Goal: Complete application form

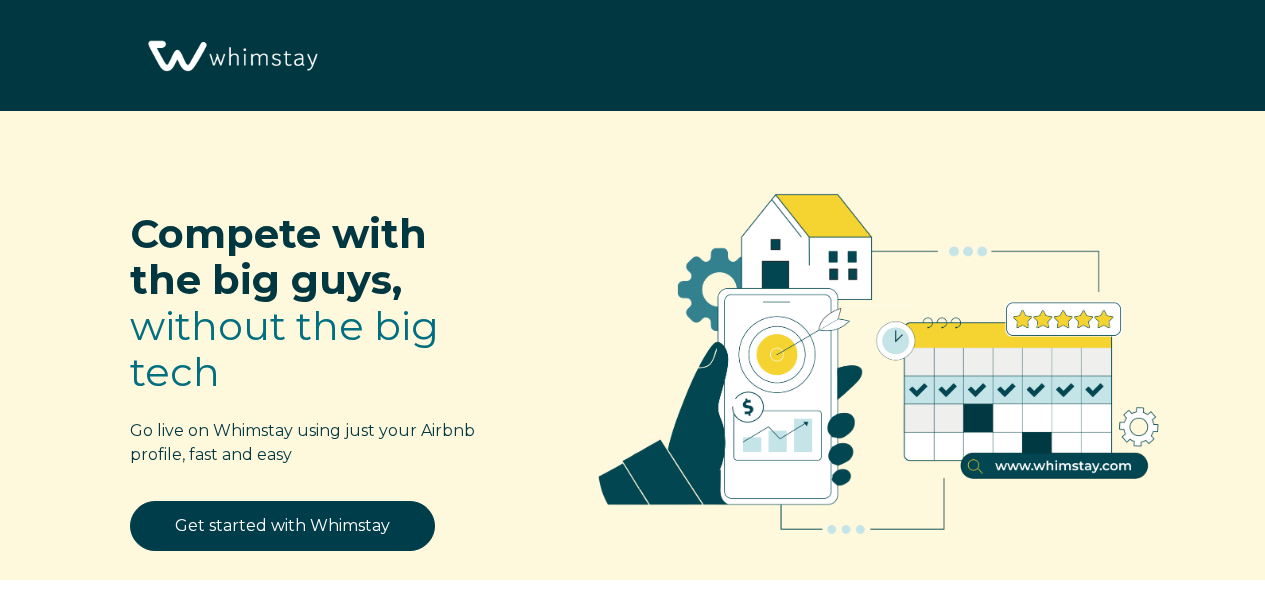
select select "US"
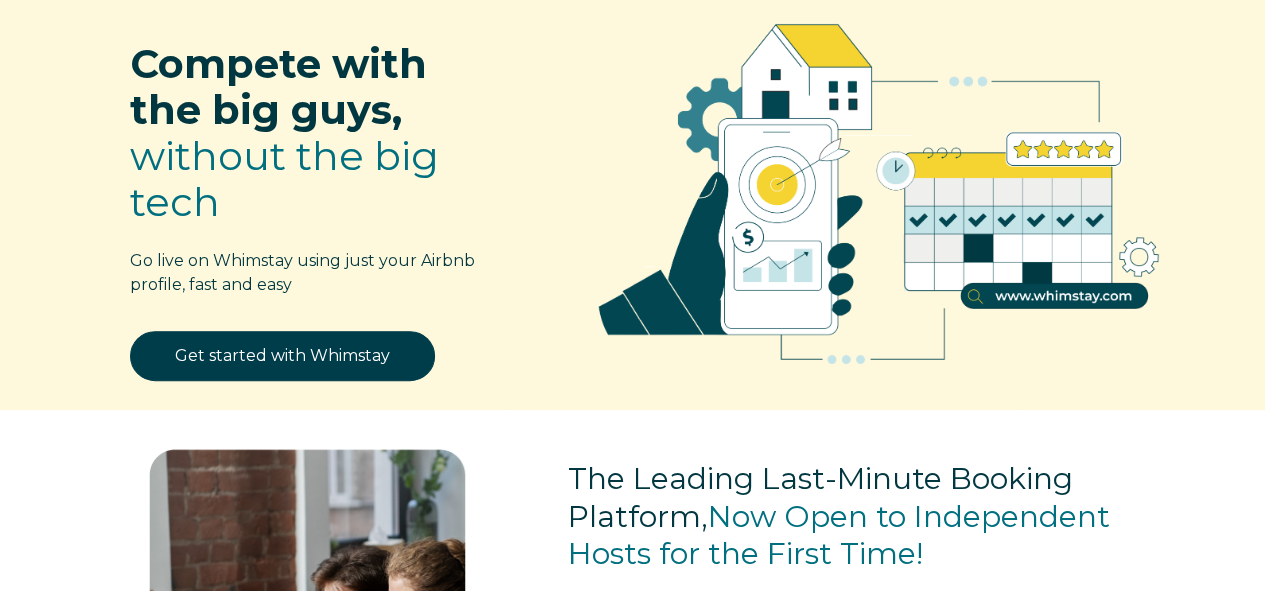
scroll to position [171, 0]
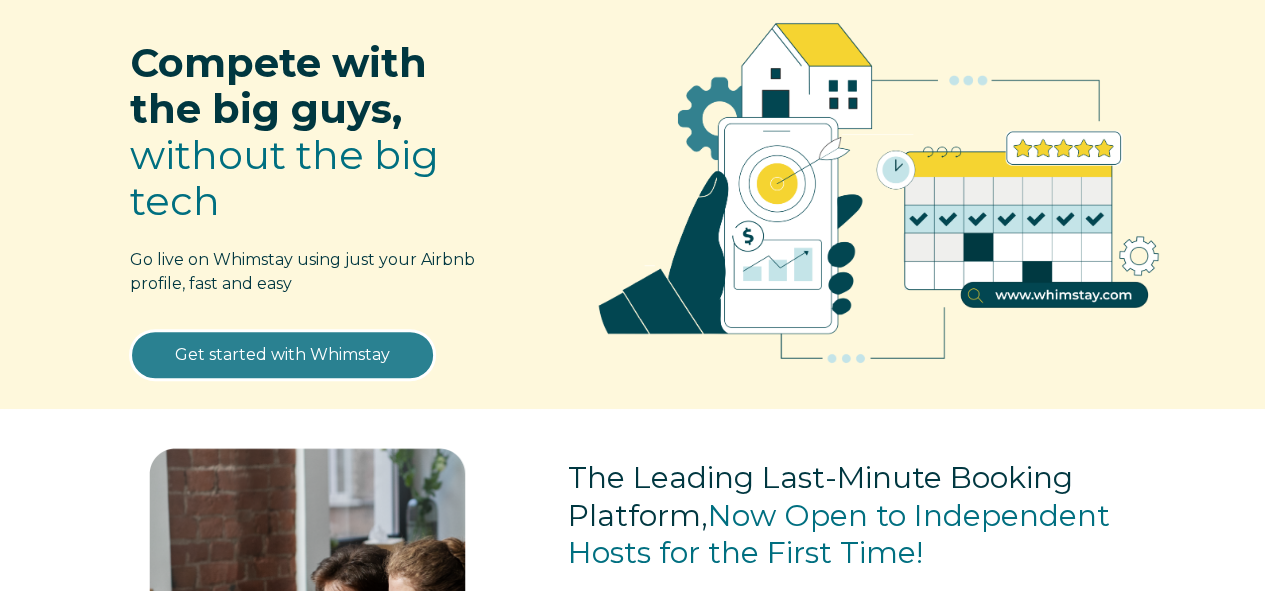
click at [326, 347] on link "Get started with Whimstay" at bounding box center [282, 355] width 305 height 50
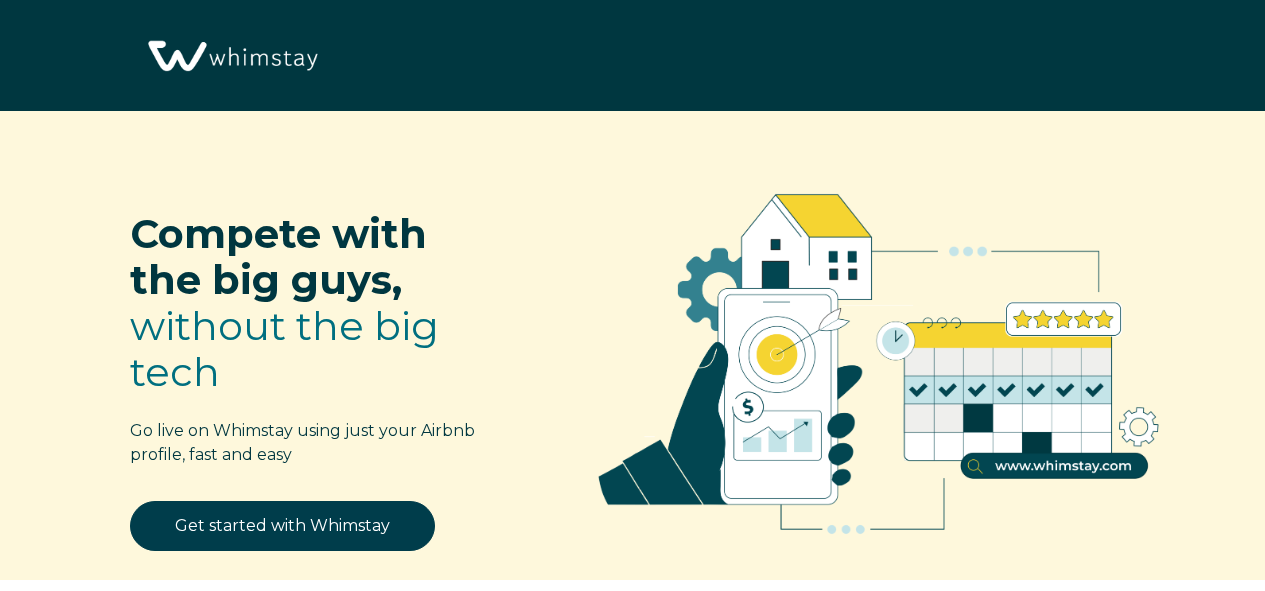
select select "US"
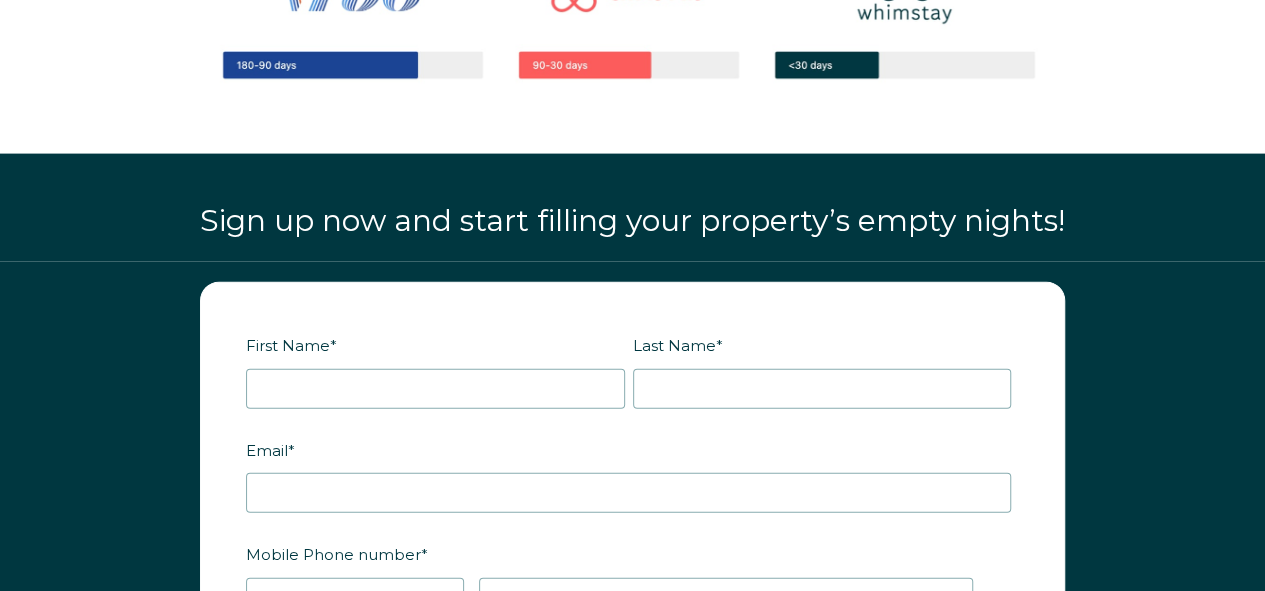
scroll to position [2110, 0]
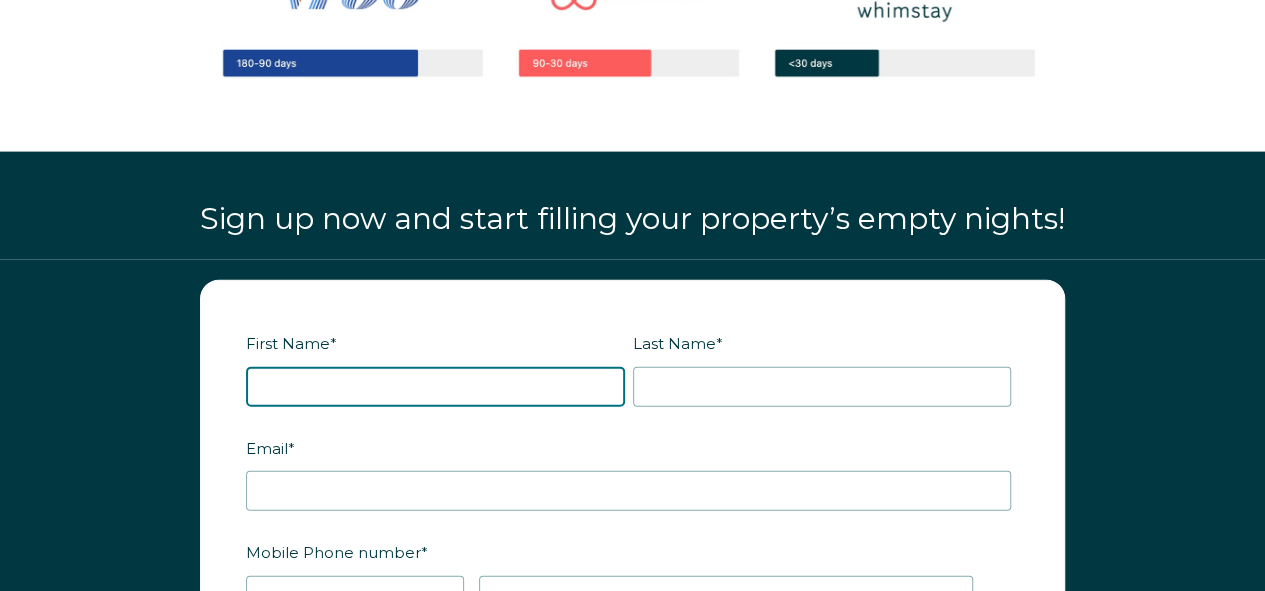
click at [523, 380] on input "First Name *" at bounding box center [435, 387] width 379 height 40
type input "Global"
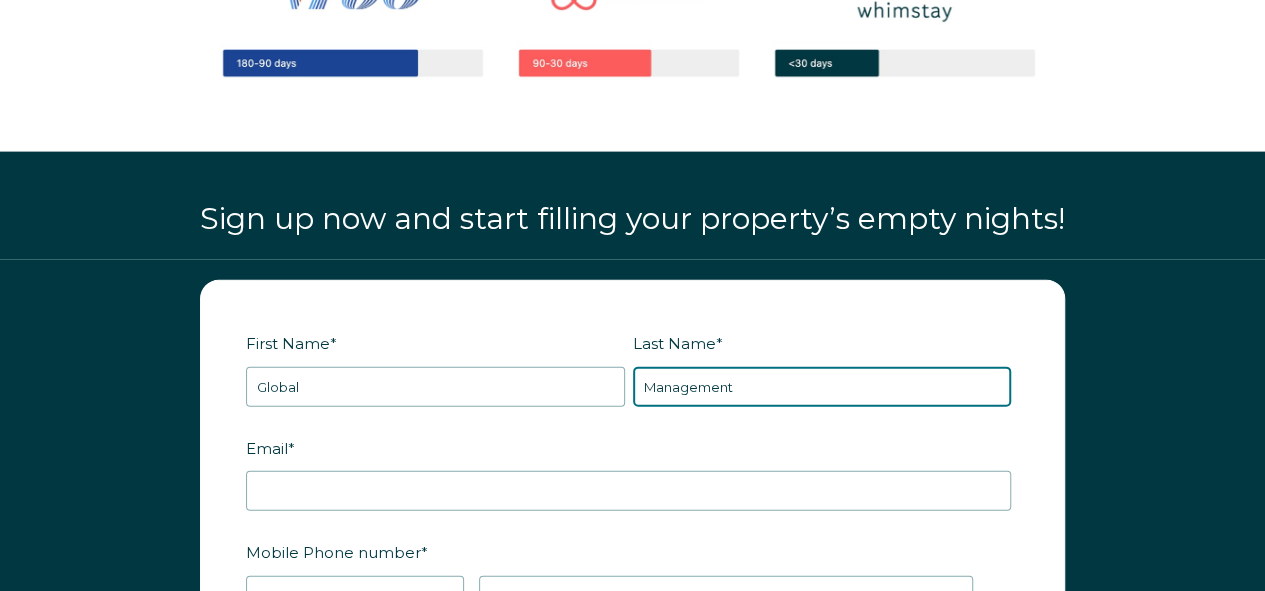
type input "Management"
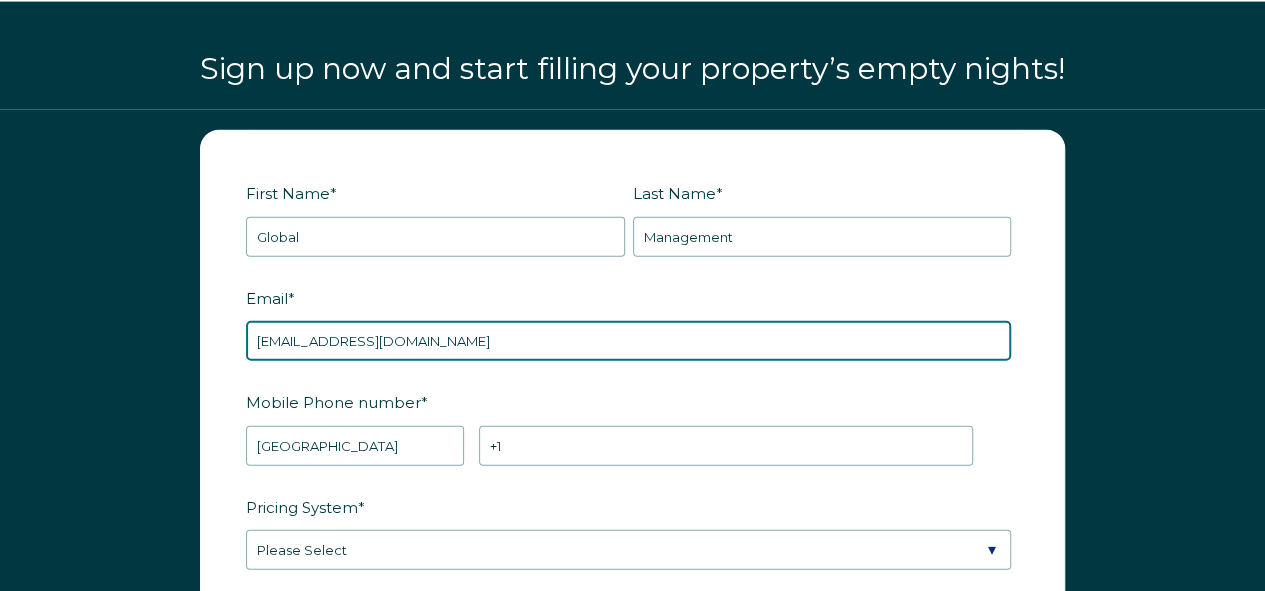
scroll to position [2261, 0]
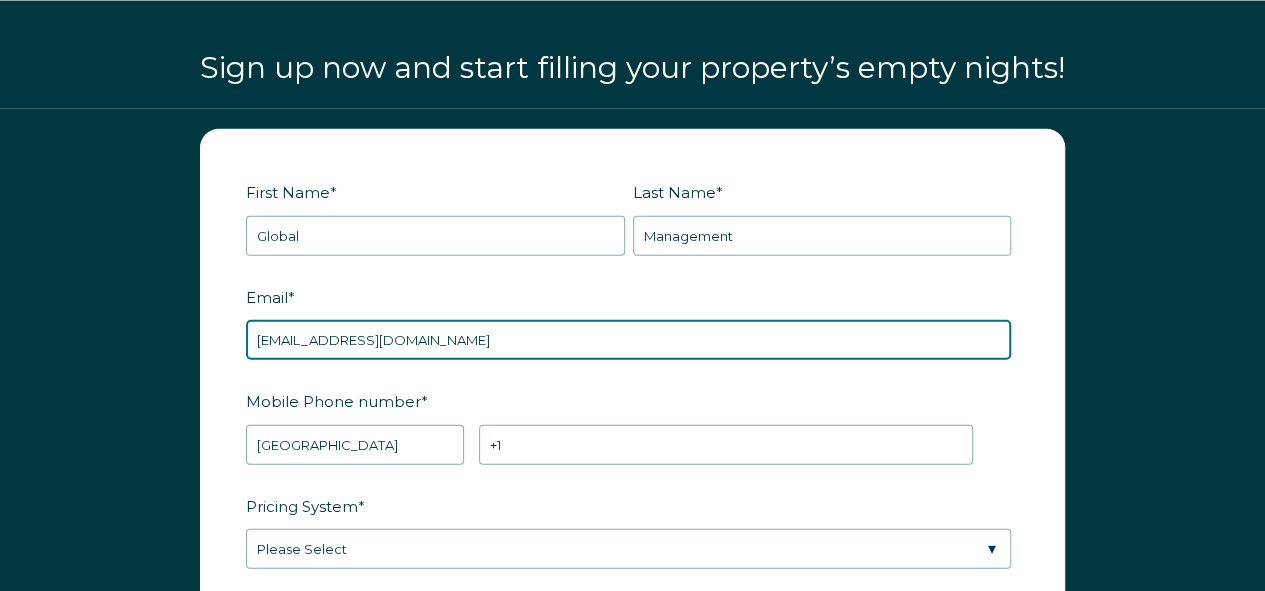
type input "globalmanagement525@gmail.com"
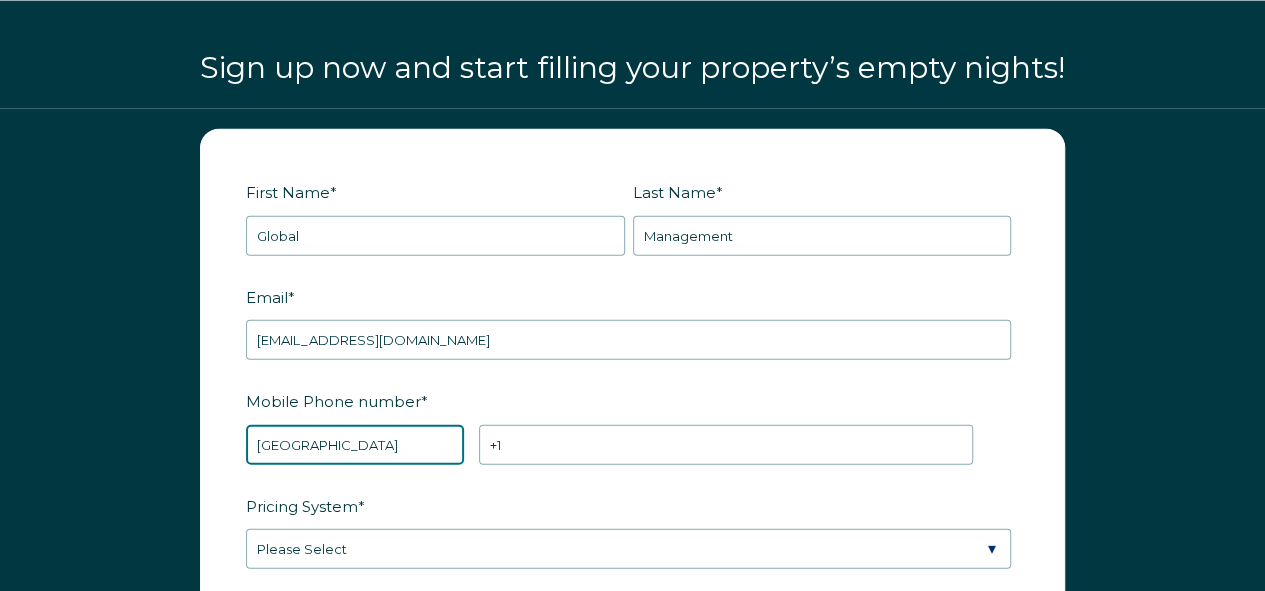
click at [265, 447] on select "* Afghanistan (‫افغانستان‬‎) Albania (Shqipëri) Algeria (‫الجزائر‬‎) American S…" at bounding box center [355, 445] width 218 height 40
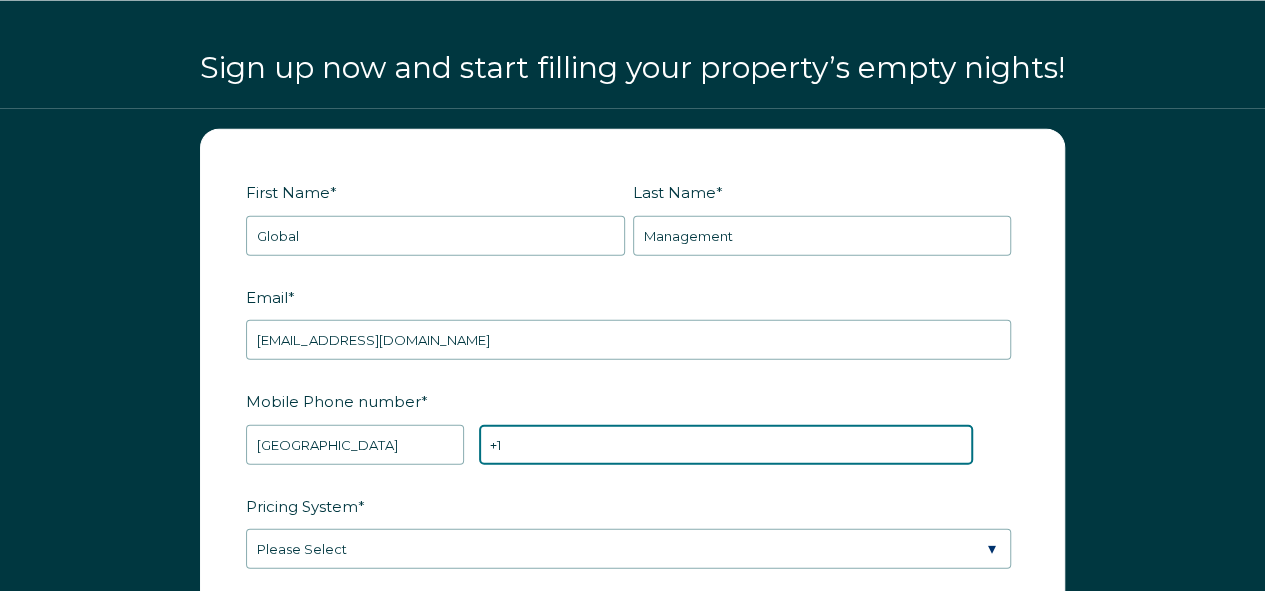
click at [608, 452] on input "+1" at bounding box center [726, 445] width 494 height 40
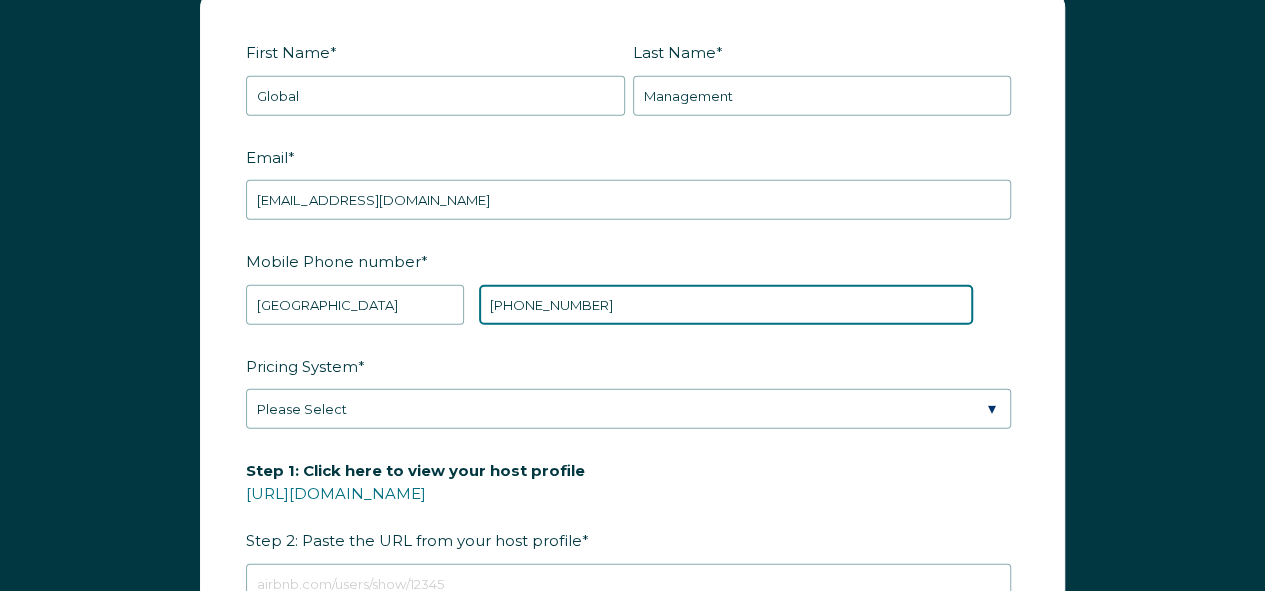
scroll to position [2415, 0]
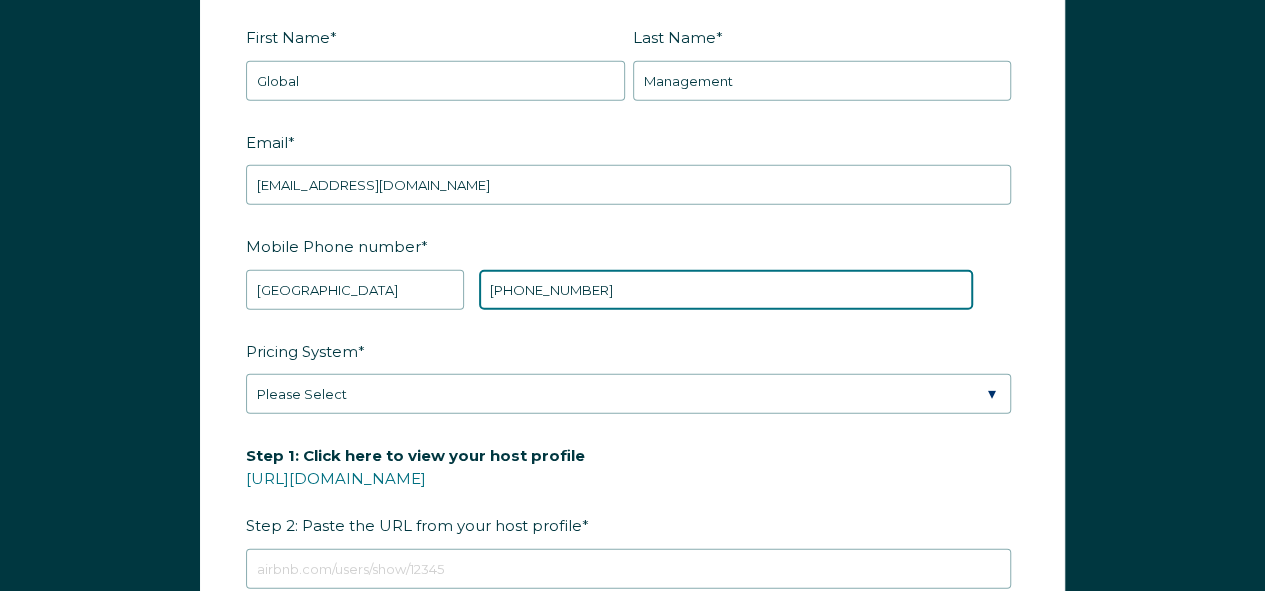
type input "+1 3137707051"
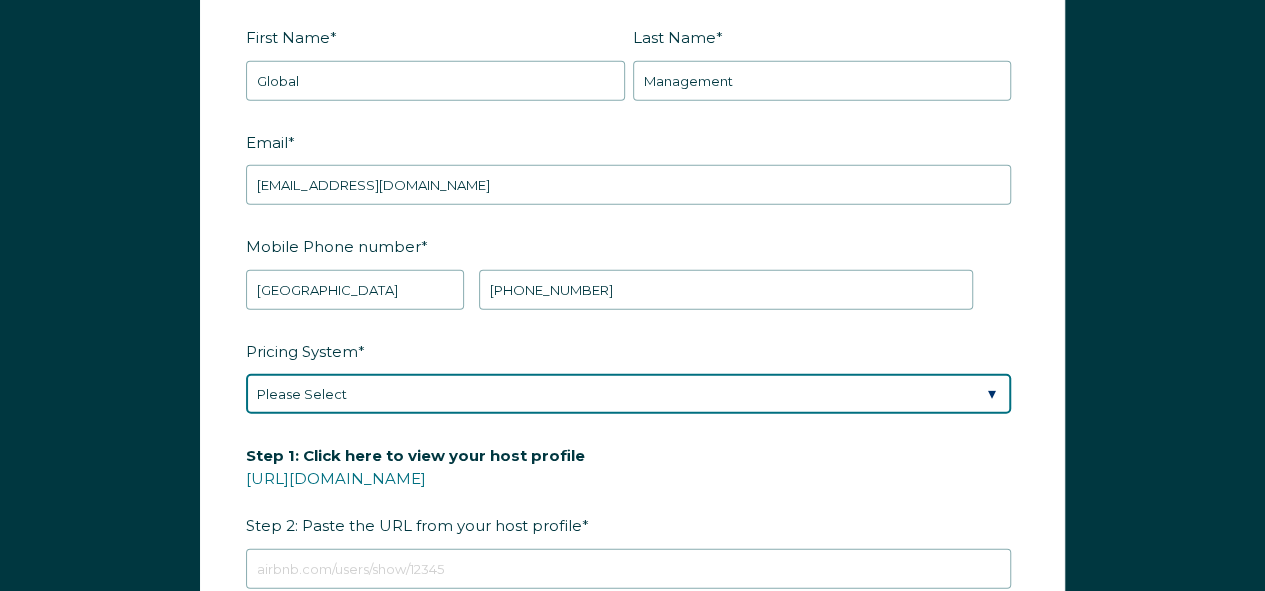
click at [543, 402] on select "Please Select Manual Airbnb Smart Pricing PriceLabs Wheelhouse Beyond Pricing 3…" at bounding box center [628, 394] width 765 height 40
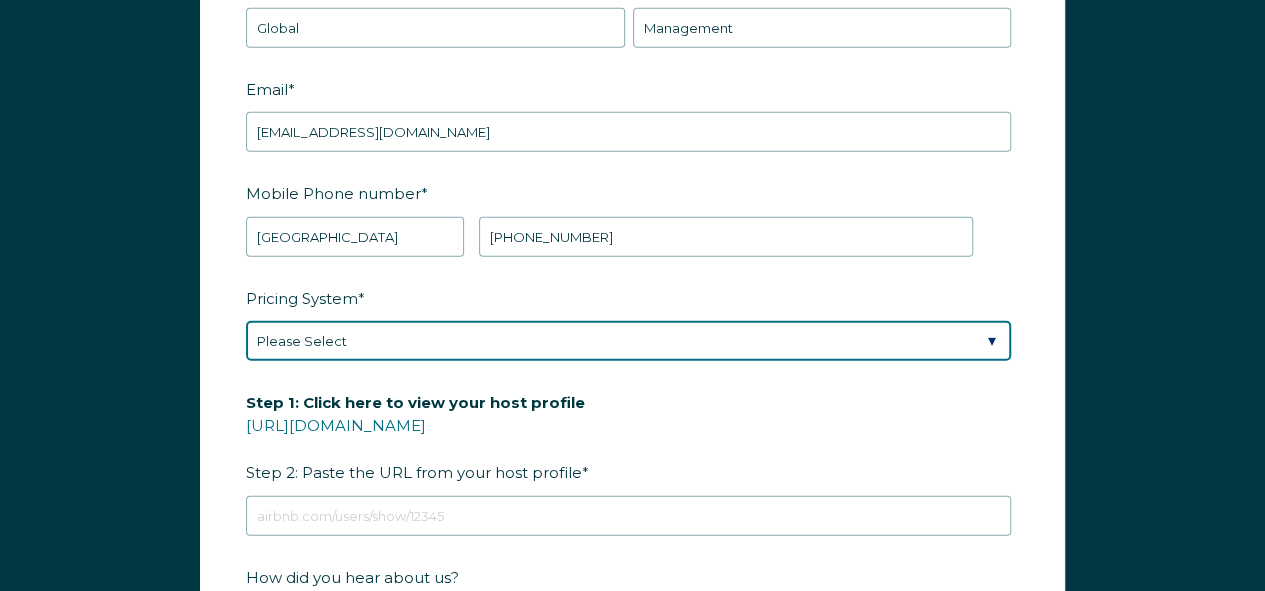
scroll to position [2455, 0]
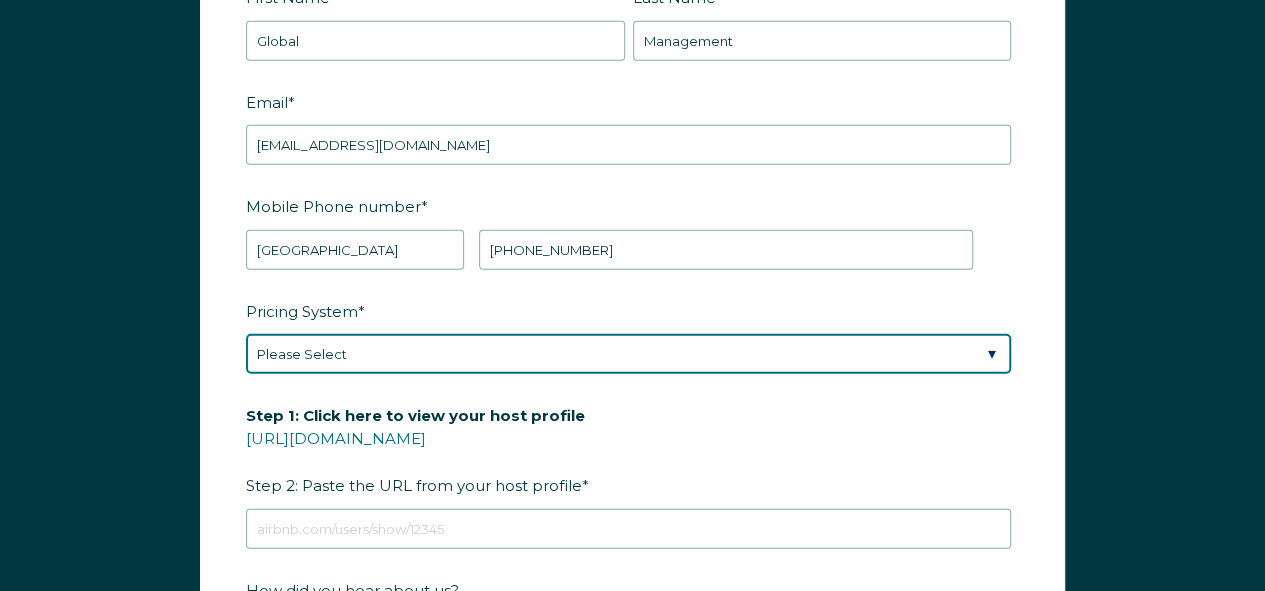
click at [268, 354] on select "Please Select Manual Airbnb Smart Pricing PriceLabs Wheelhouse Beyond Pricing 3…" at bounding box center [628, 354] width 765 height 40
select select "Manual"
click at [246, 334] on select "Please Select Manual Airbnb Smart Pricing PriceLabs Wheelhouse Beyond Pricing 3…" at bounding box center [628, 354] width 765 height 40
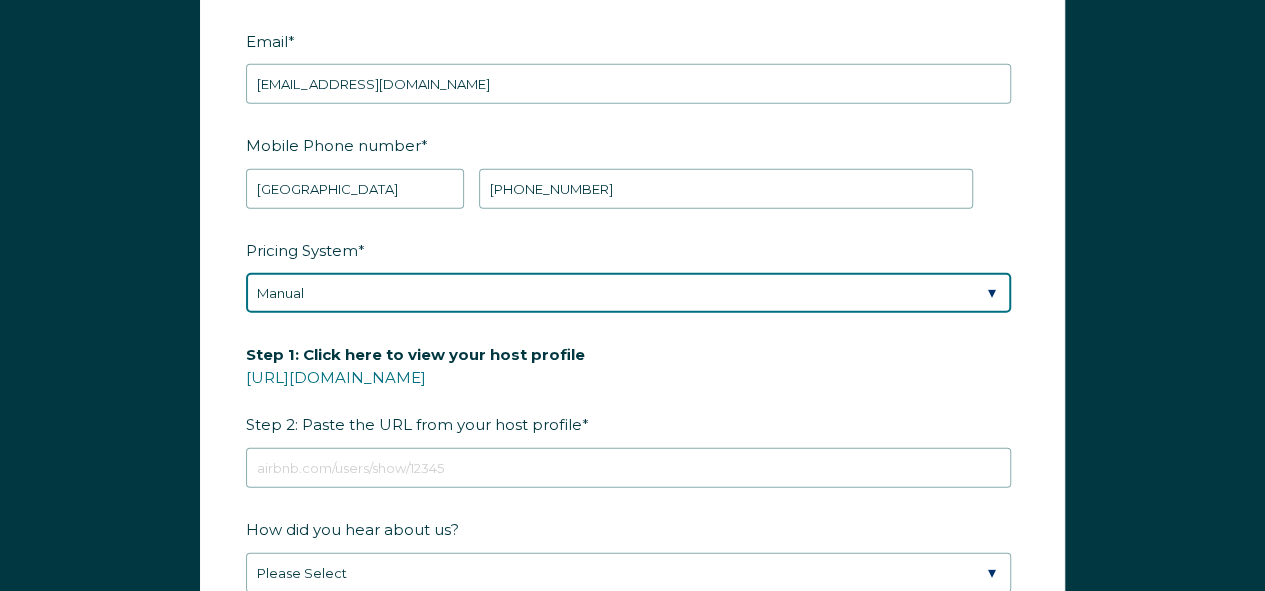
scroll to position [2517, 0]
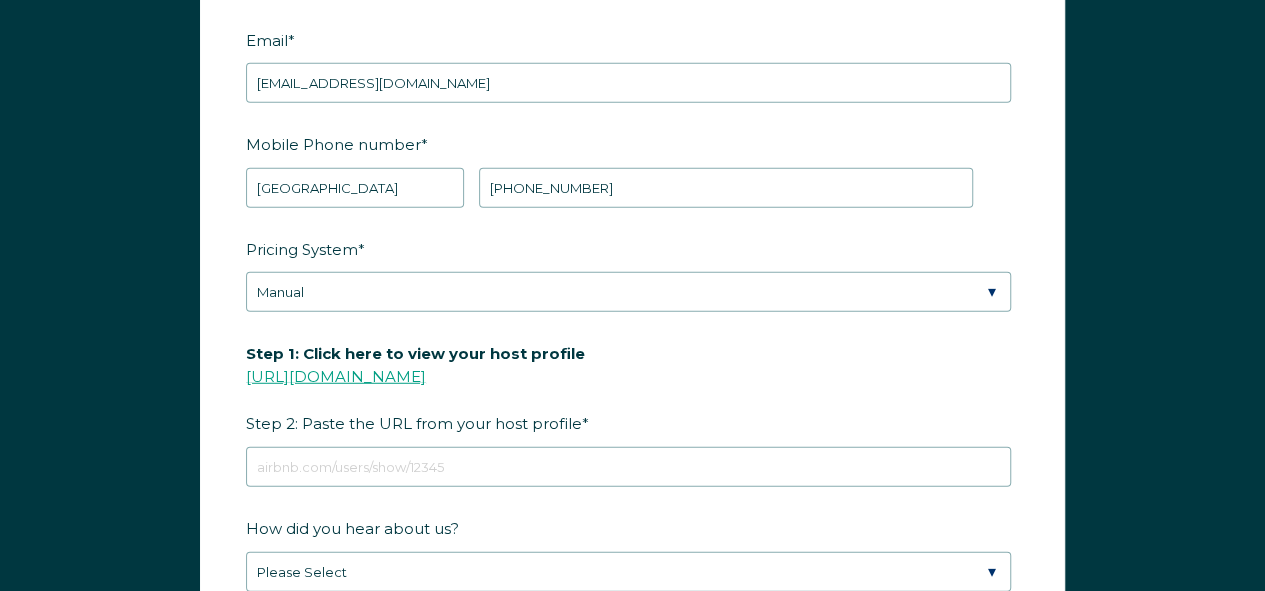
click at [294, 367] on link "[URL][DOMAIN_NAME]" at bounding box center [336, 376] width 180 height 19
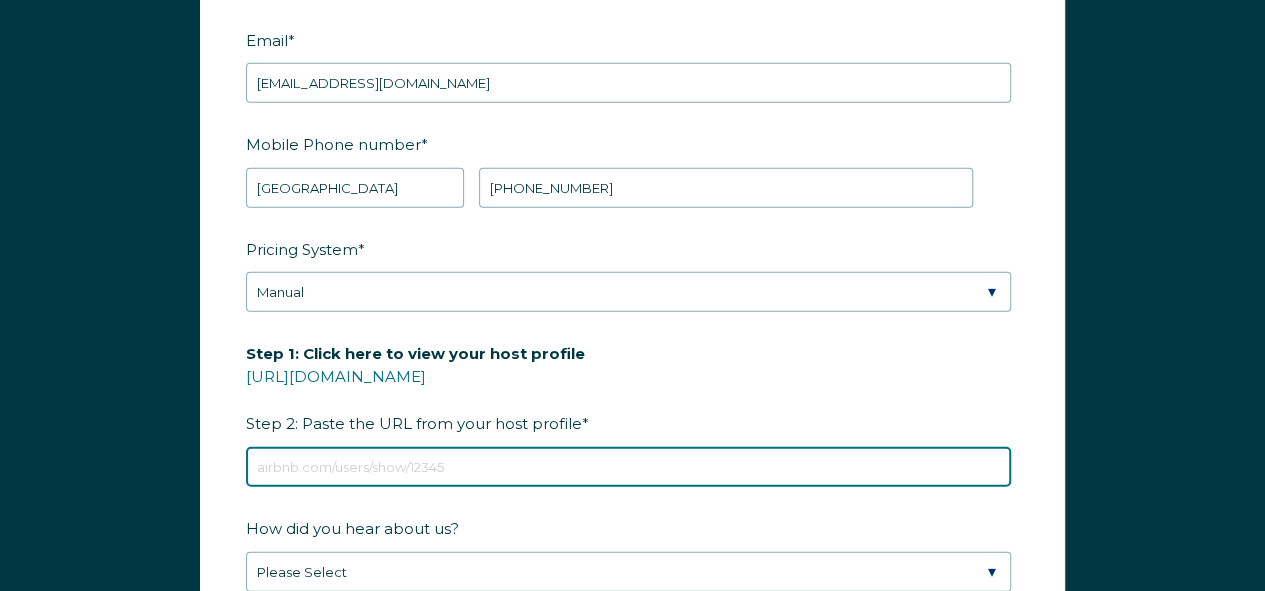
click at [513, 461] on input "Step 1: Click here to view your host profile https://www.airbnb.com/users/show/…" at bounding box center [628, 467] width 765 height 40
paste input "https://www.airbnb.com/users/profile/about?context=host"
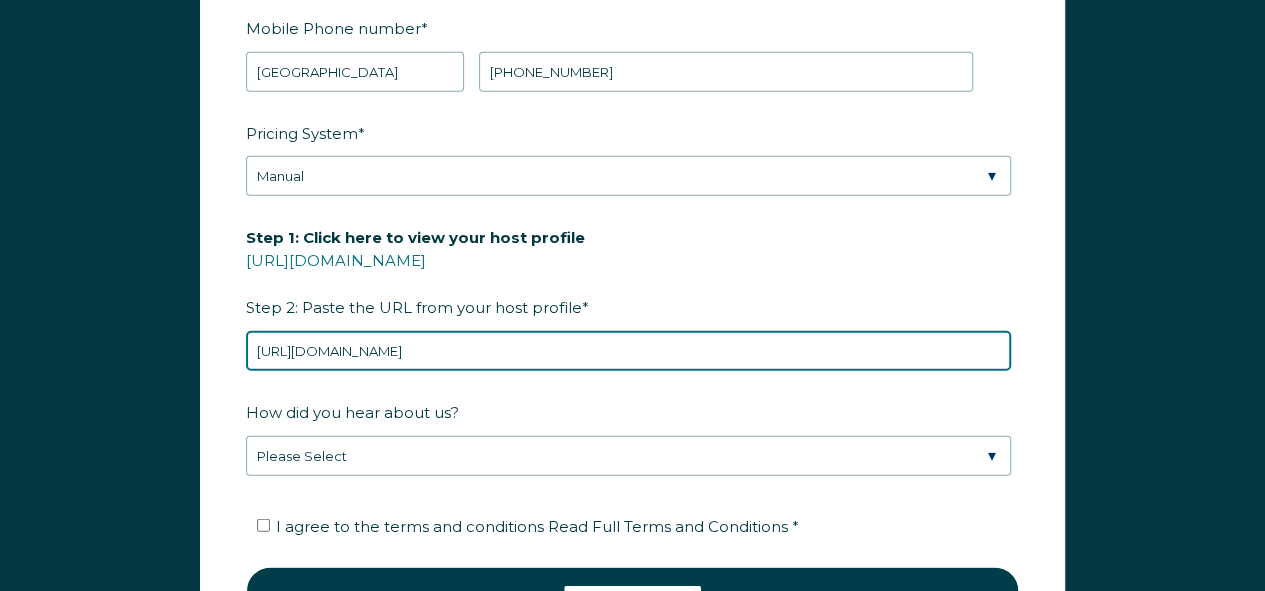
scroll to position [2635, 0]
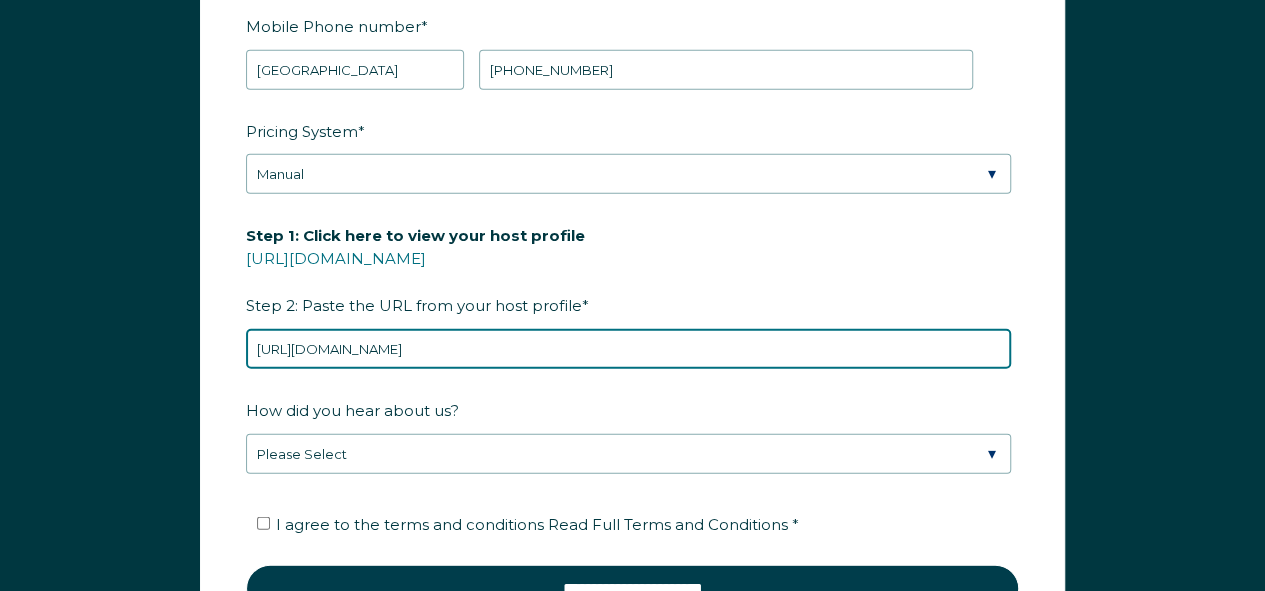
type input "https://www.airbnb.com/users/profile/about?context=host"
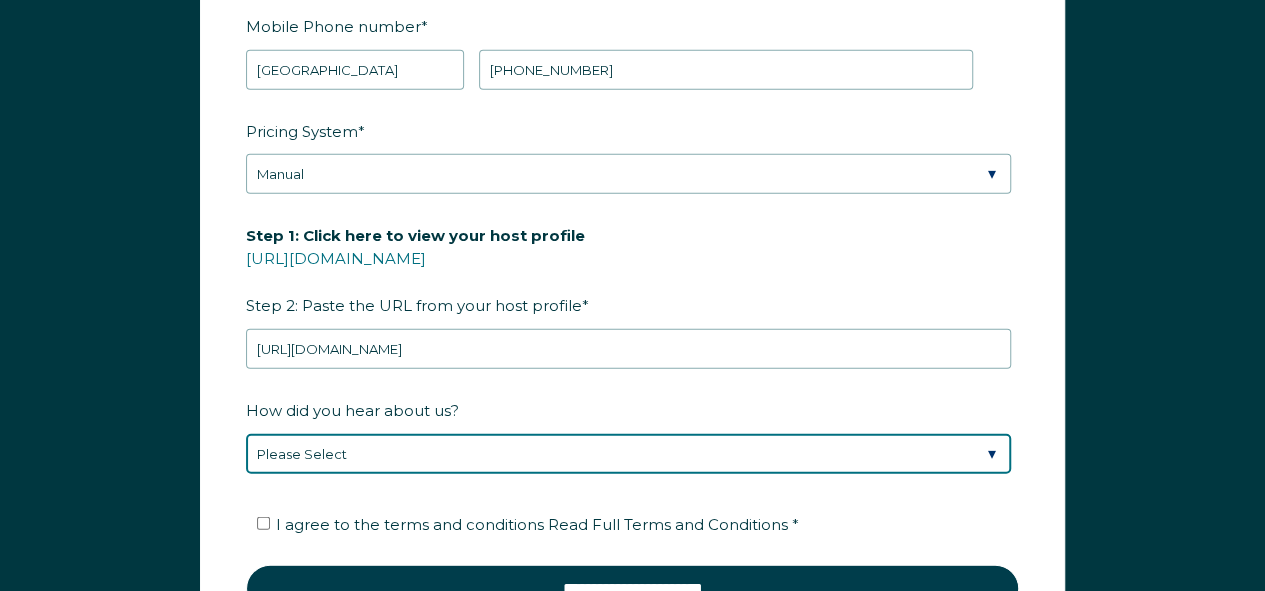
click at [436, 438] on select "Please Select Found Whimstay through a Google search Spoke to a Whimstay salesp…" at bounding box center [628, 454] width 765 height 40
select select "Google Search"
click at [246, 434] on select "Please Select Found Whimstay through a Google search Spoke to a Whimstay salesp…" at bounding box center [628, 454] width 765 height 40
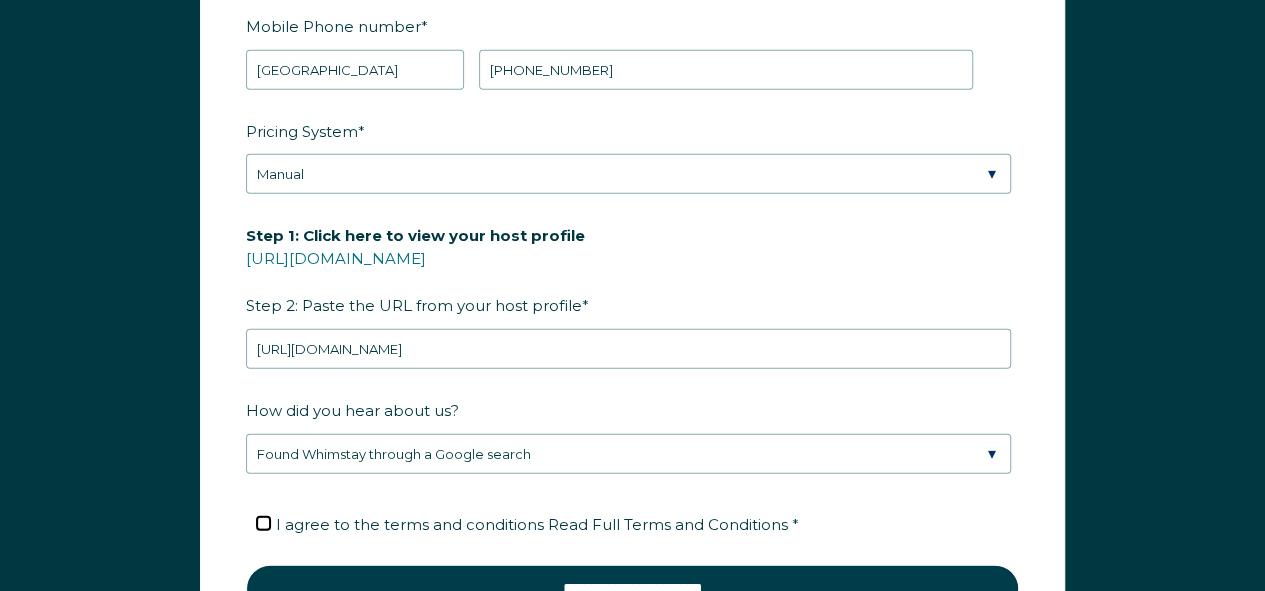
click at [268, 517] on input "I agree to the terms and conditions Read Full Terms and Conditions *" at bounding box center [263, 523] width 13 height 13
checkbox input "true"
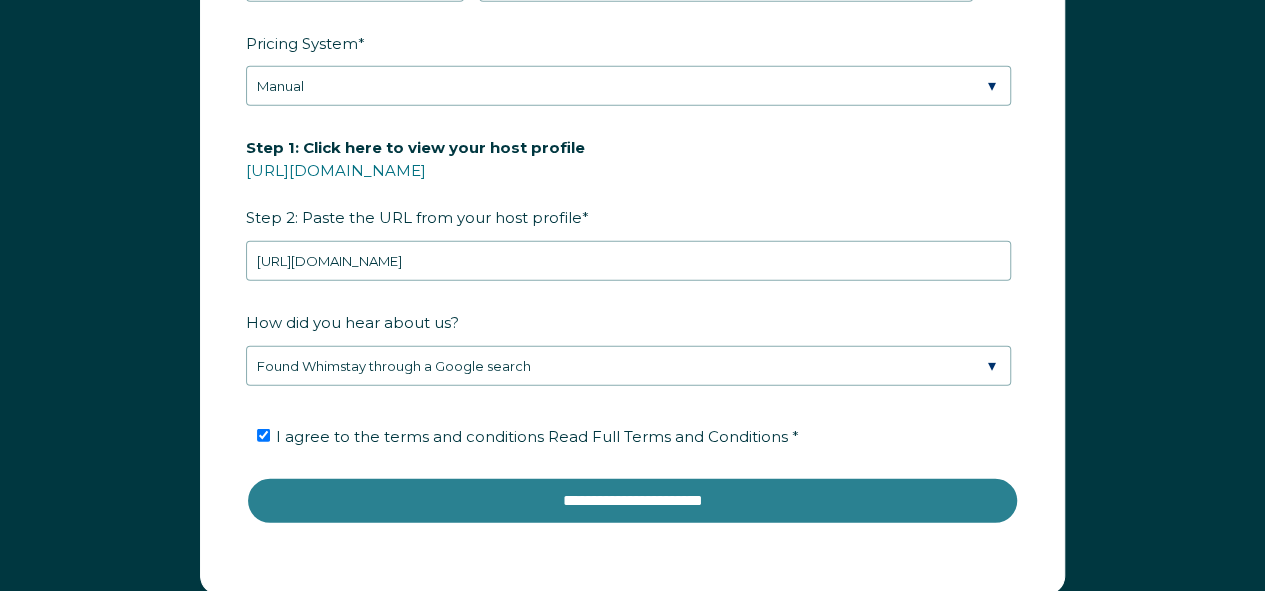
click at [557, 489] on input "**********" at bounding box center [632, 501] width 773 height 48
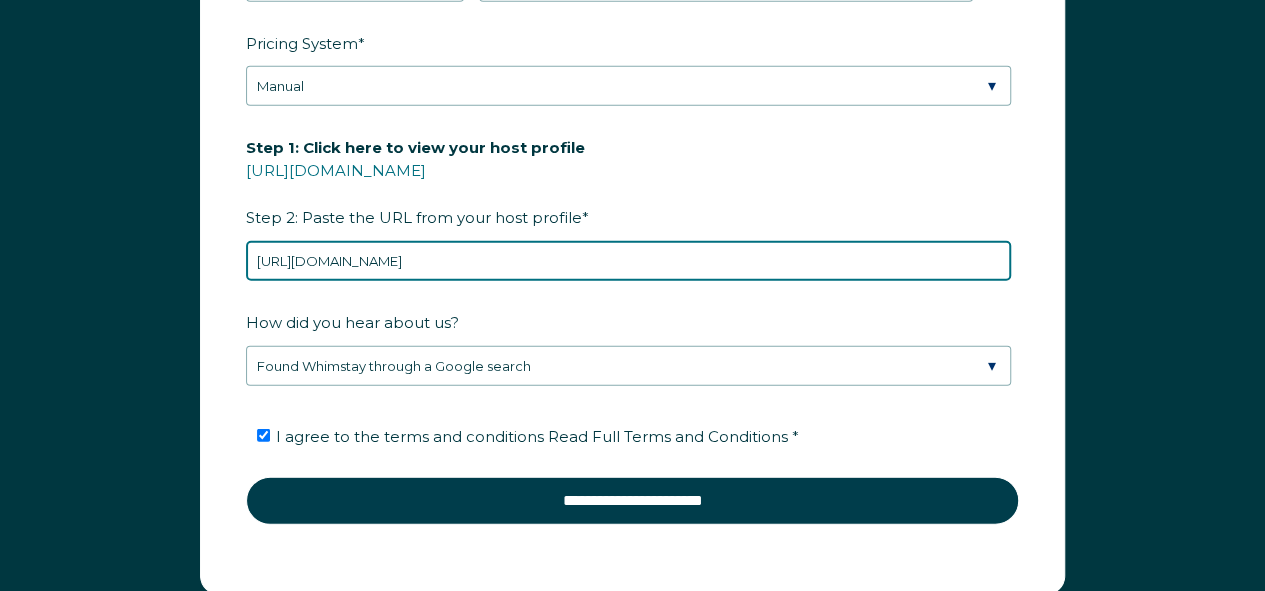
drag, startPoint x: 654, startPoint y: 249, endPoint x: 47, endPoint y: 321, distance: 611.1
click at [47, 321] on div "First Name * Global Last Name * Management RBO Token Company ID Referrer Code D…" at bounding box center [632, 140] width 1265 height 989
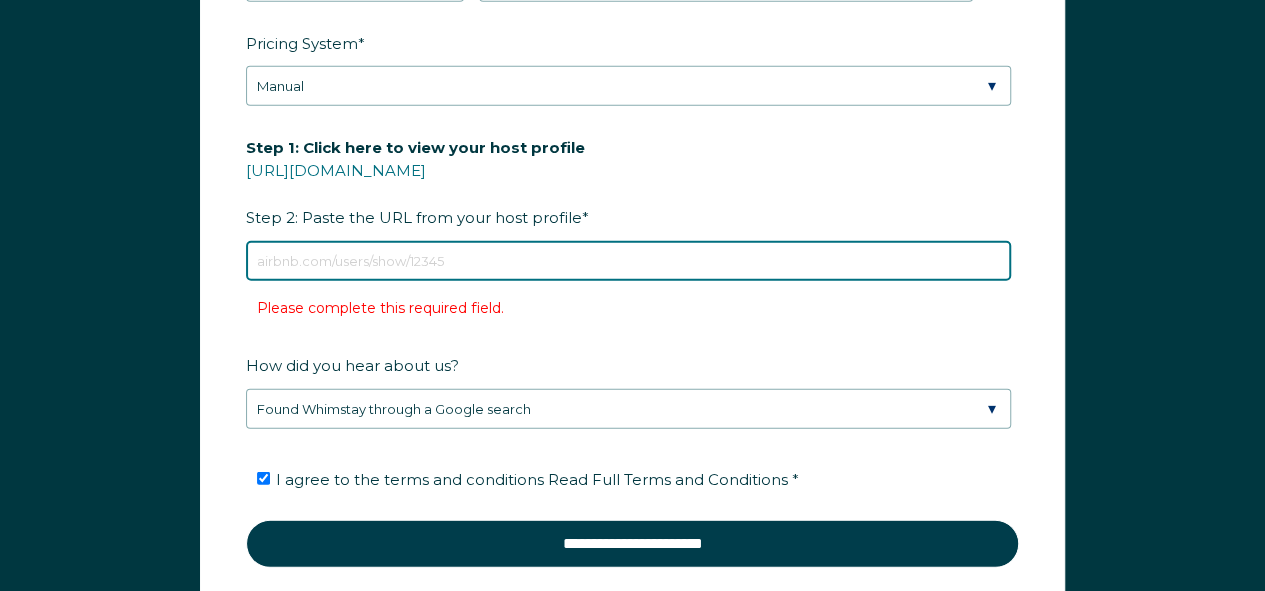
click at [468, 245] on input "Step 1: Click here to view your host profile https://www.airbnb.com/users/show/…" at bounding box center [628, 261] width 765 height 40
paste input "airbnb.com/h/beachside-escape-hhr"
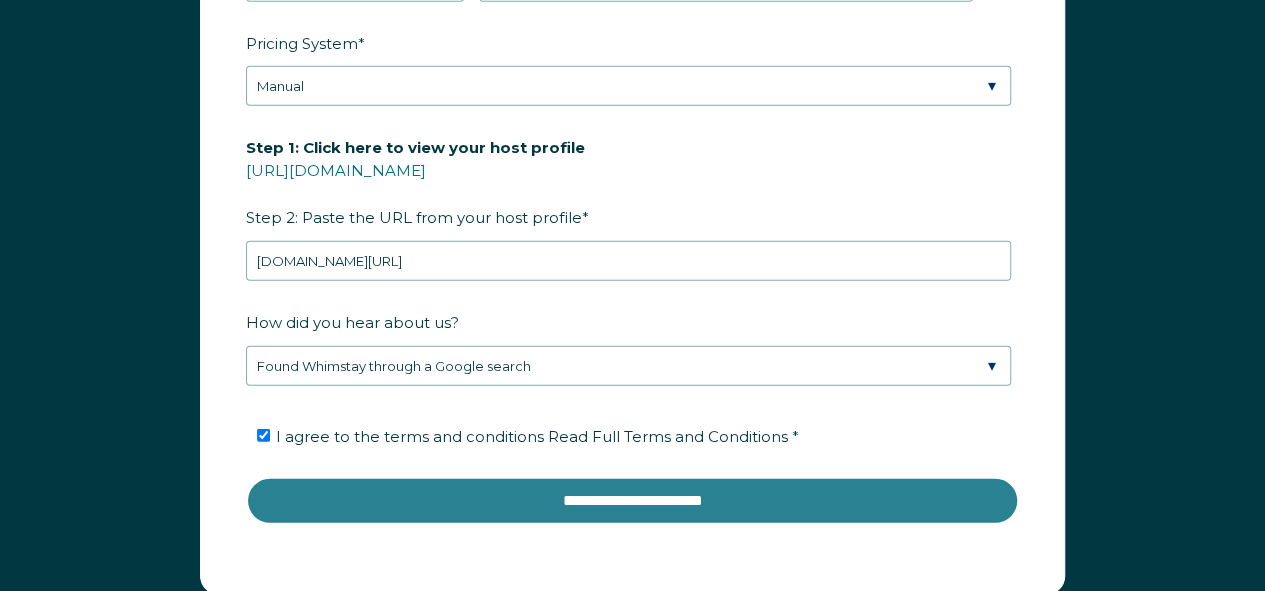
click at [611, 477] on input "**********" at bounding box center [632, 501] width 773 height 48
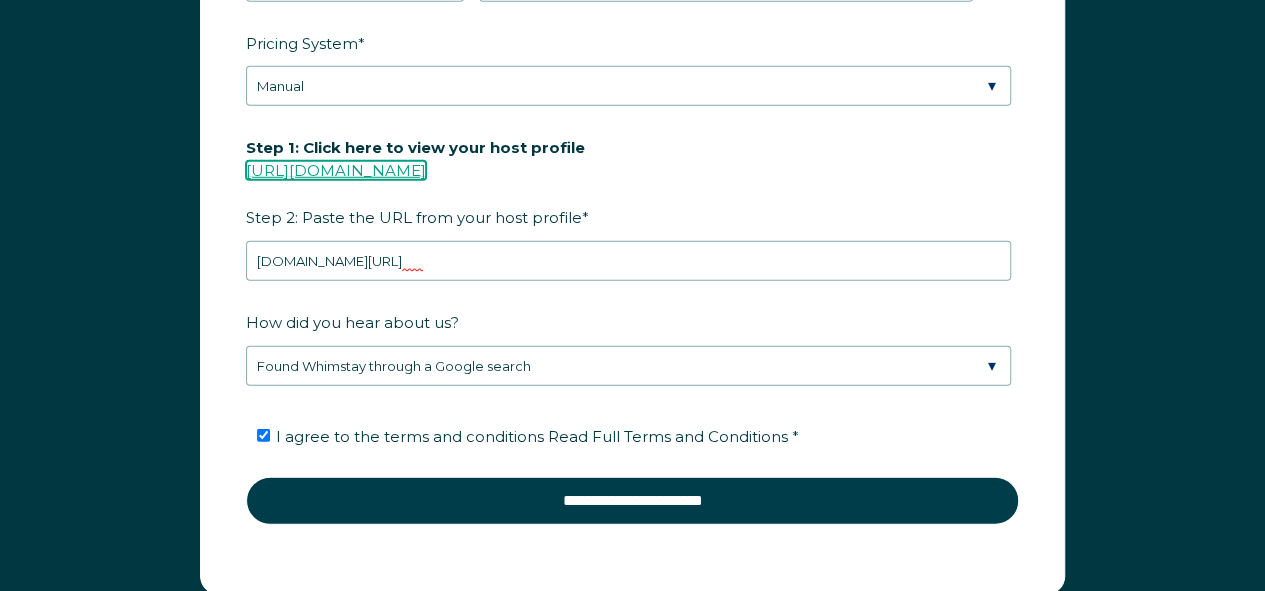
click at [426, 161] on link "[URL][DOMAIN_NAME]" at bounding box center [336, 170] width 180 height 19
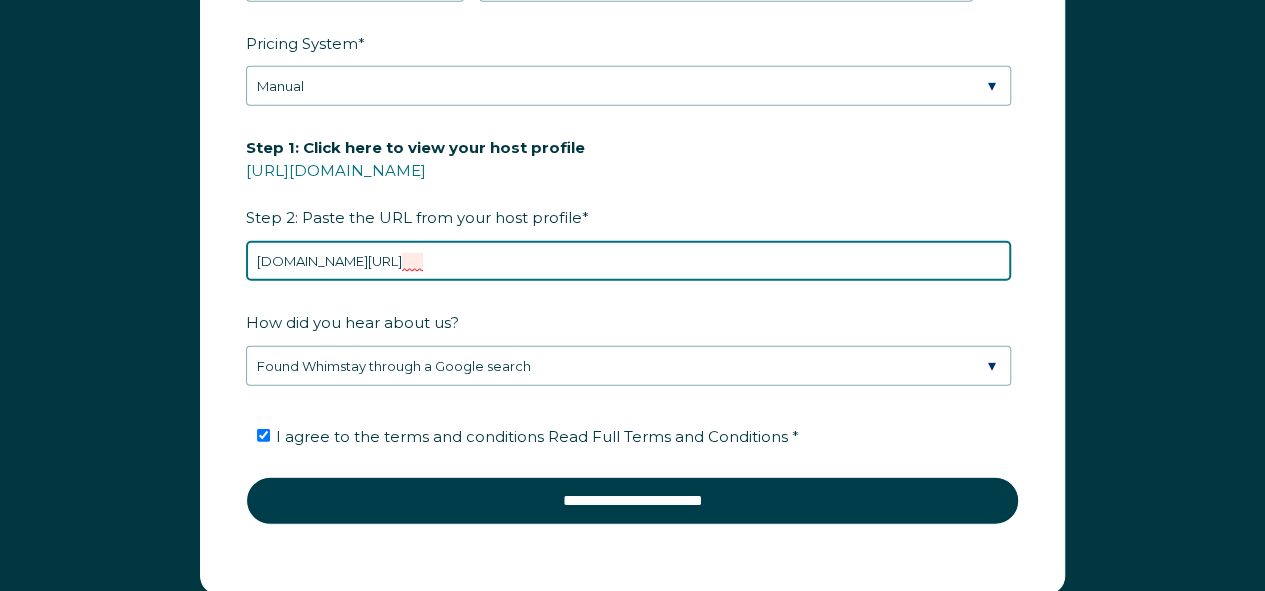
click at [506, 254] on input "airbnb.com/h/beachside-escape-hhr" at bounding box center [628, 261] width 765 height 40
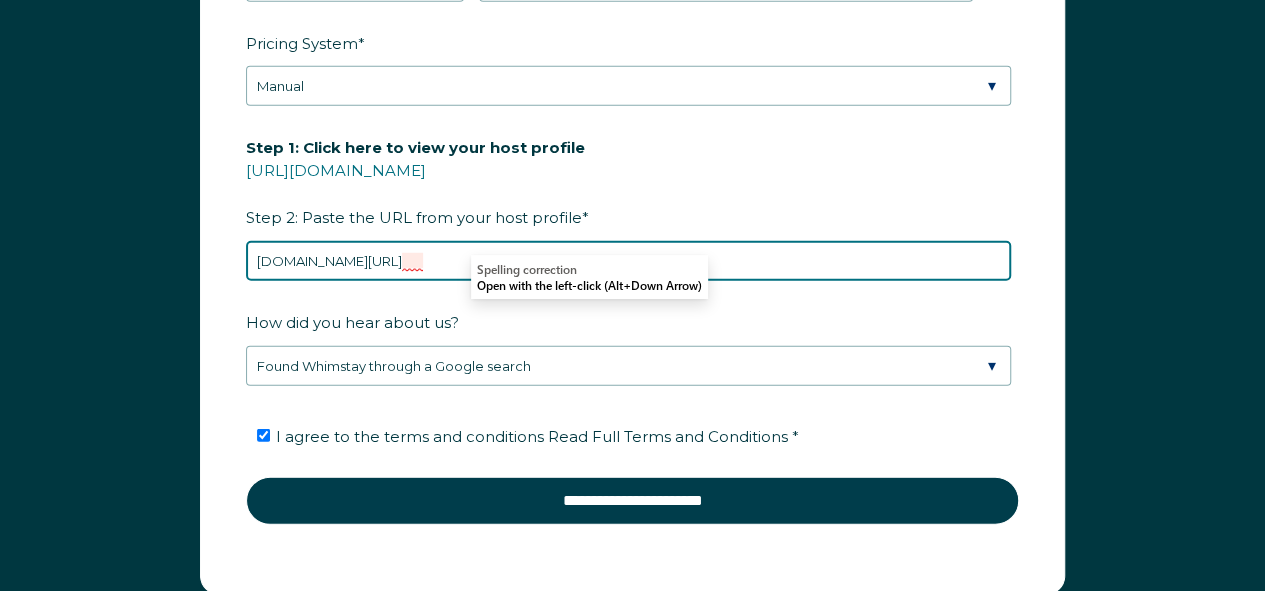
click at [440, 257] on input "airbnb.com/h/beachside-escape-hhr" at bounding box center [628, 261] width 765 height 40
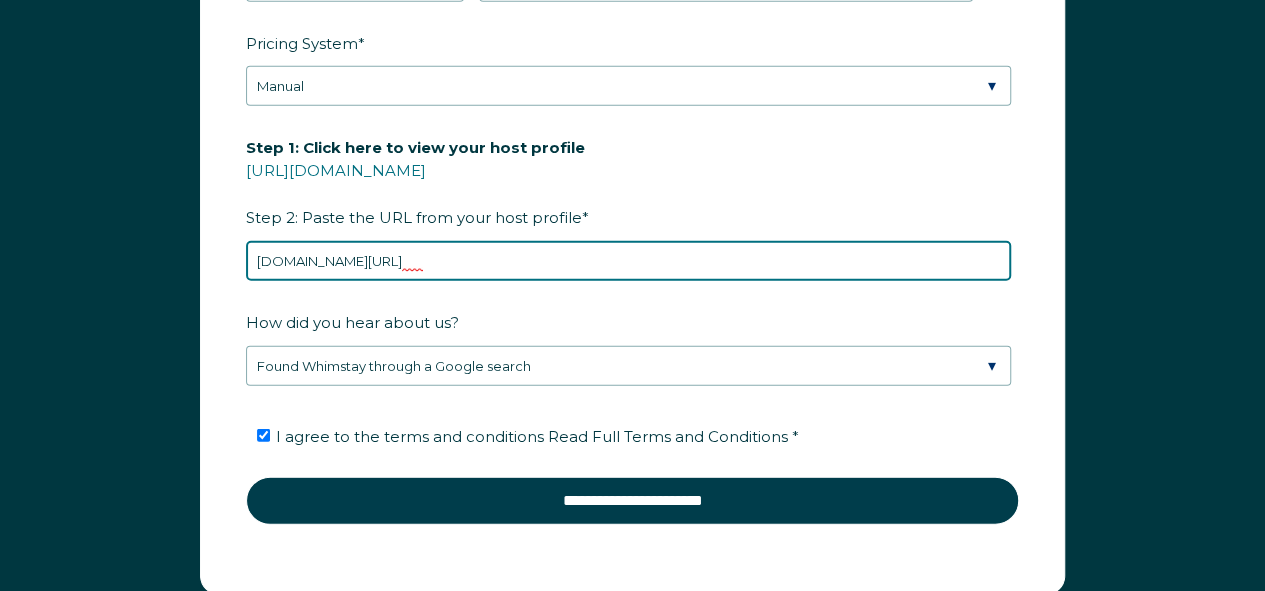
click at [440, 257] on input "airbnb.com/h/beachside-escape-hhr" at bounding box center [628, 261] width 765 height 40
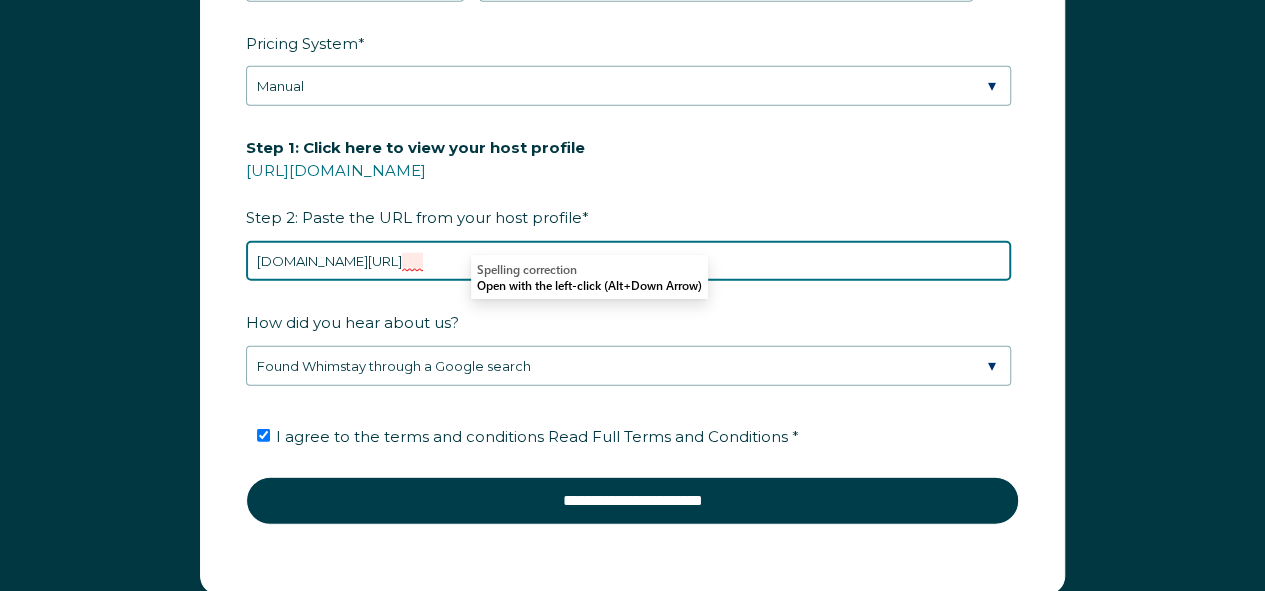
paste input "https://www.airbnb.com/users/show/131155582"
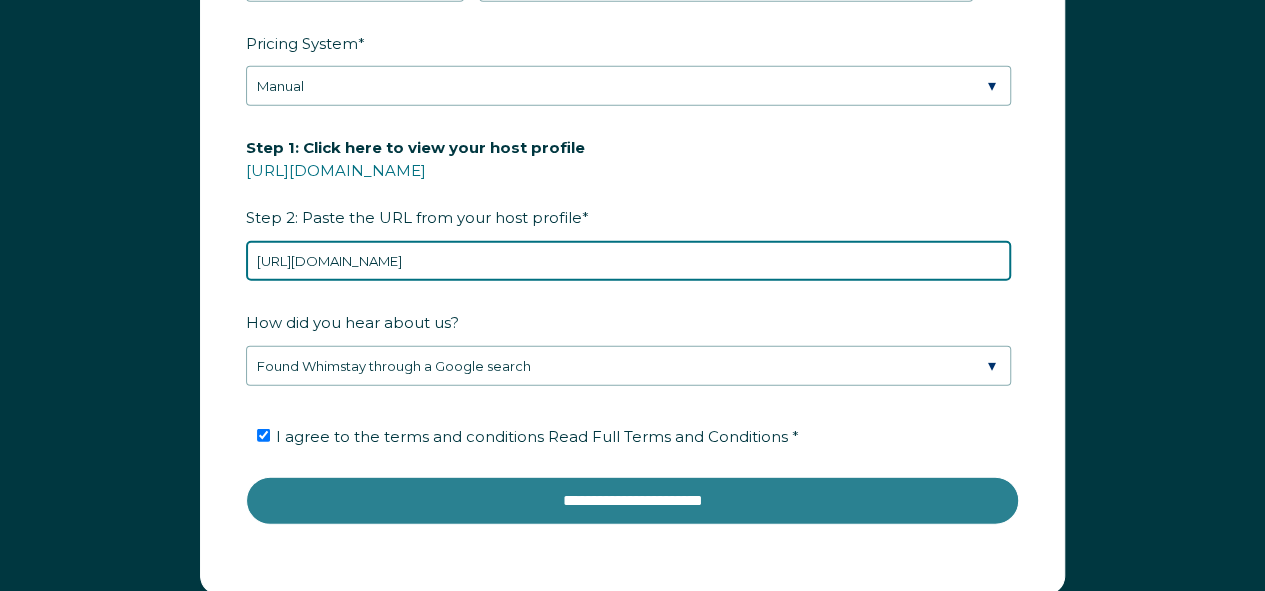
type input "https://www.airbnb.com/users/show/131155582"
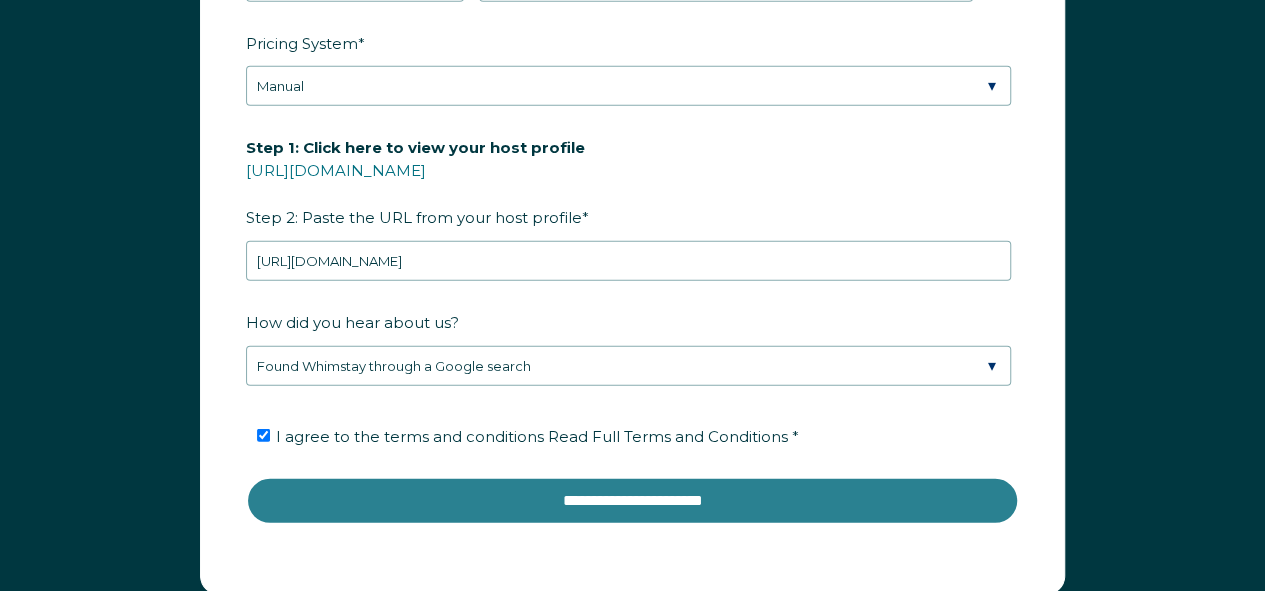
click at [627, 482] on input "**********" at bounding box center [632, 501] width 773 height 48
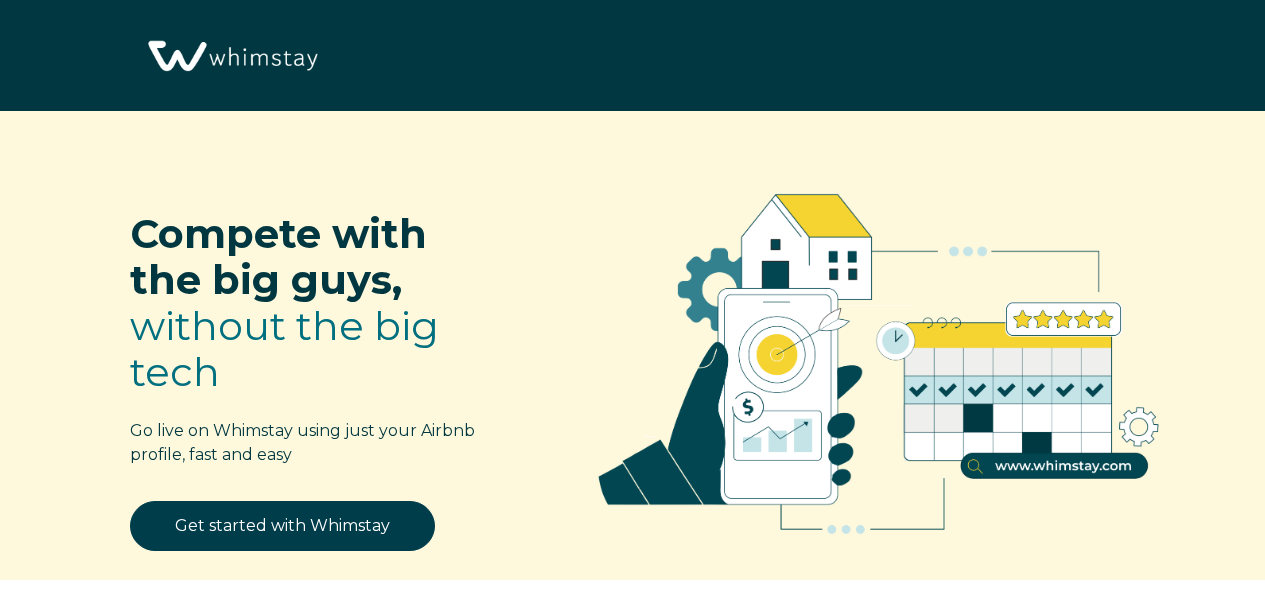
select select "US"
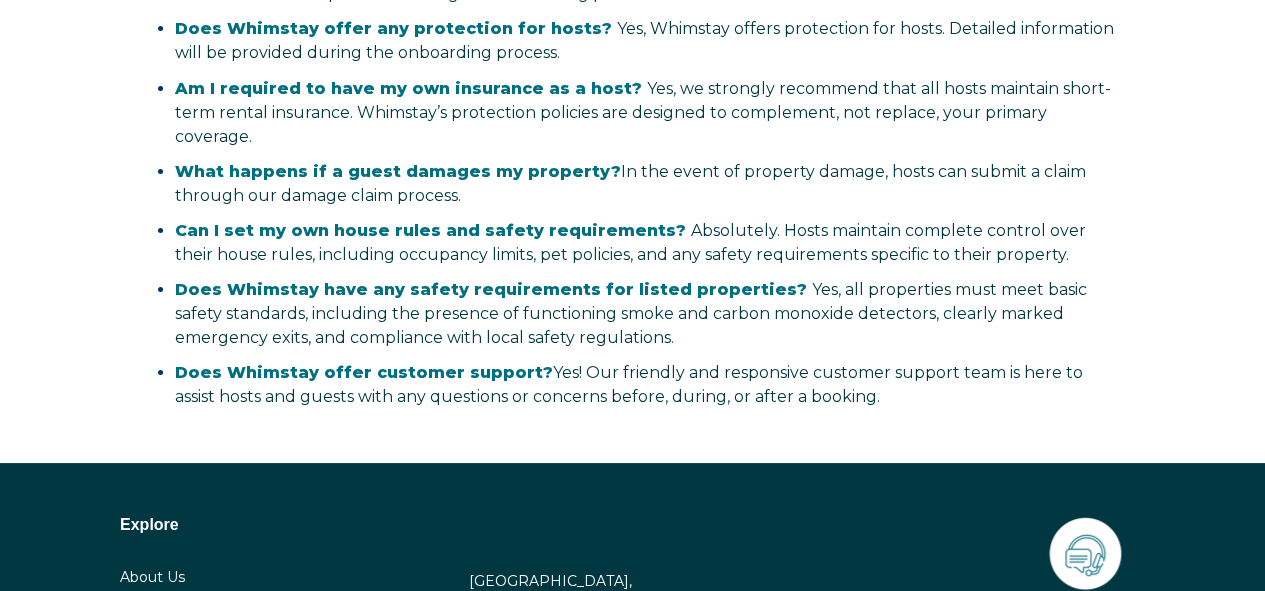
scroll to position [3069, 0]
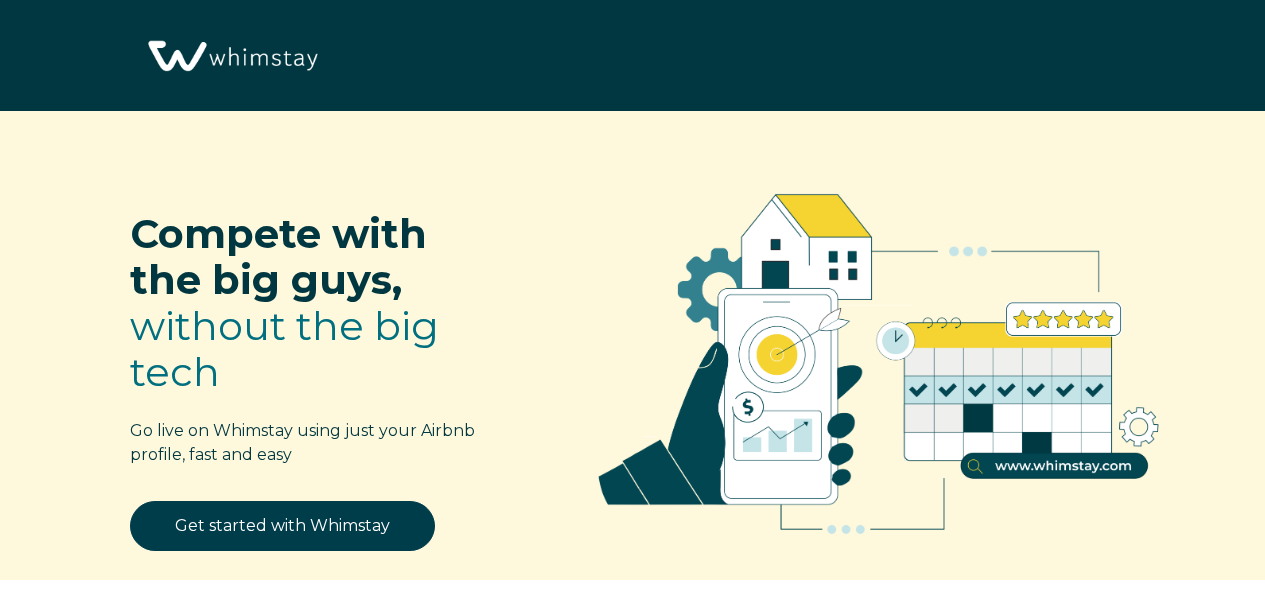
select select "US"
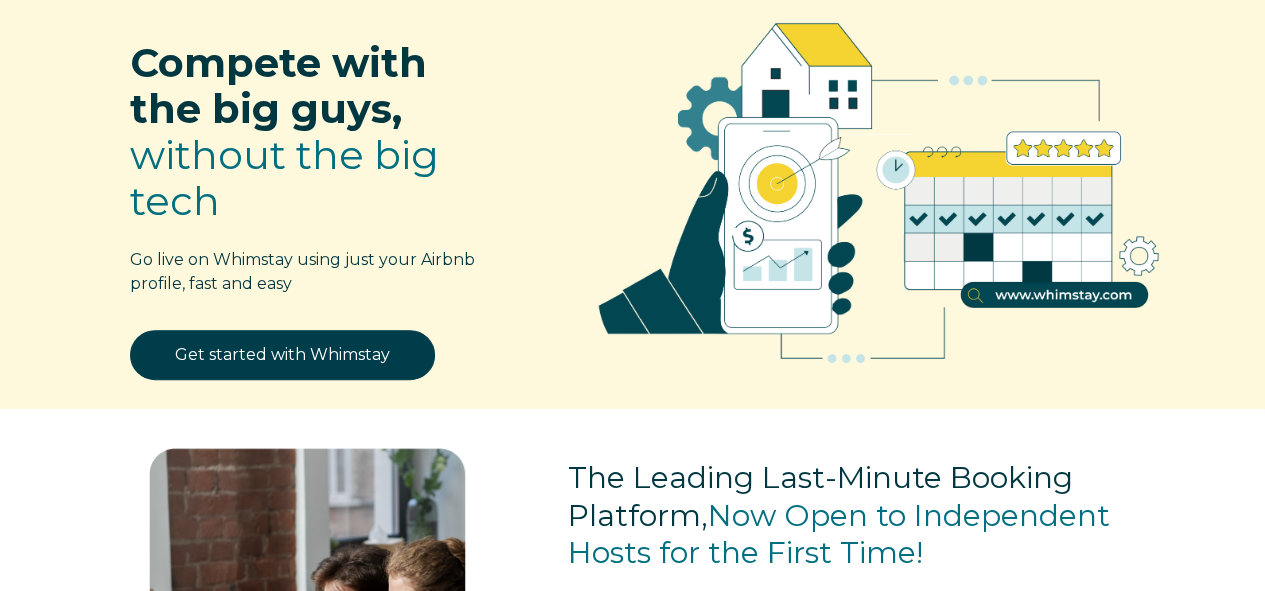
scroll to position [171, 0]
